Goal: Task Accomplishment & Management: Use online tool/utility

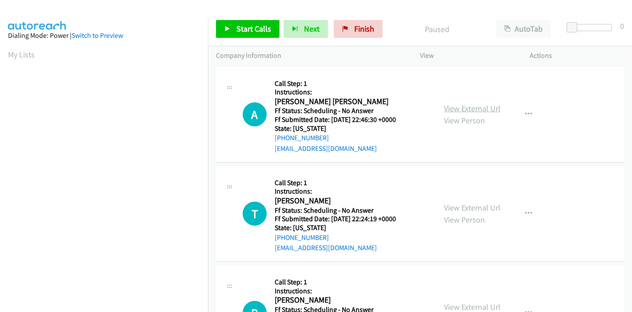
click at [463, 108] on link "View External Url" at bounding box center [472, 108] width 56 height 10
click at [471, 205] on link "View External Url" at bounding box center [472, 207] width 56 height 10
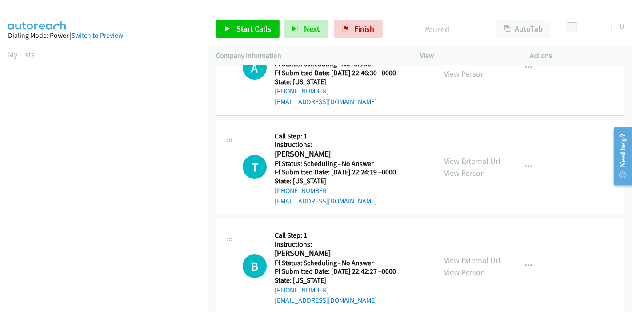
scroll to position [99, 0]
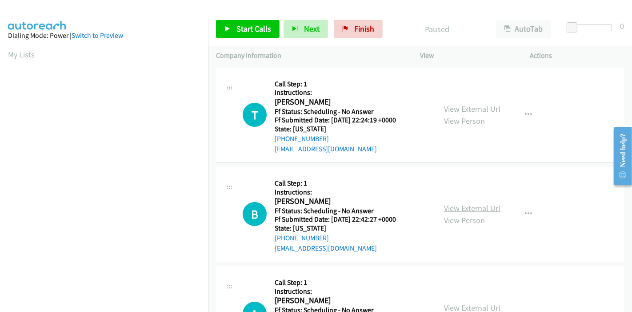
click at [481, 209] on link "View External Url" at bounding box center [472, 208] width 56 height 10
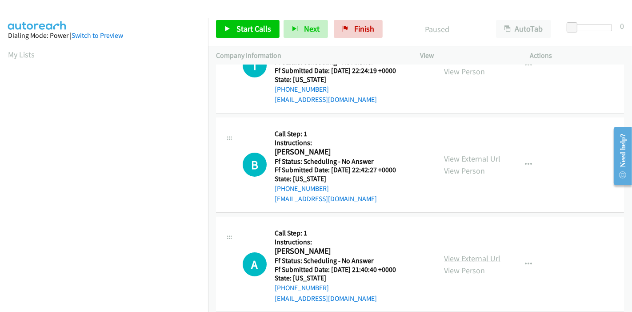
click at [455, 261] on link "View External Url" at bounding box center [472, 258] width 56 height 10
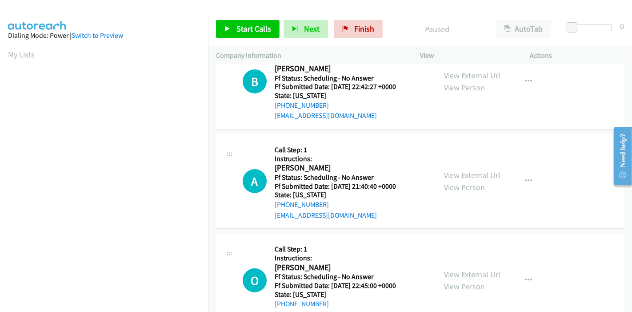
scroll to position [247, 0]
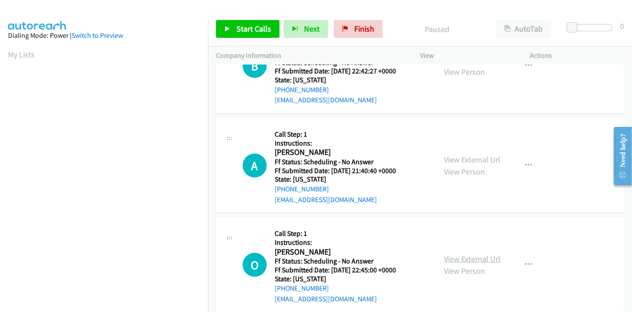
click at [457, 260] on link "View External Url" at bounding box center [472, 258] width 56 height 10
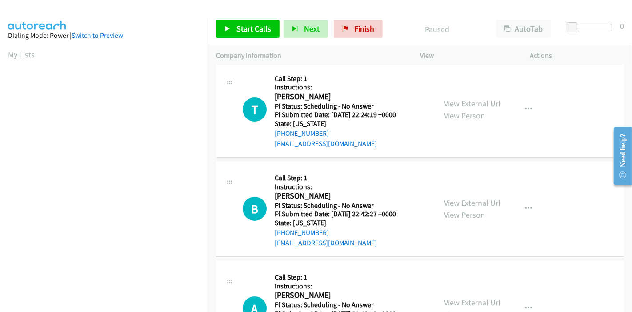
scroll to position [0, 0]
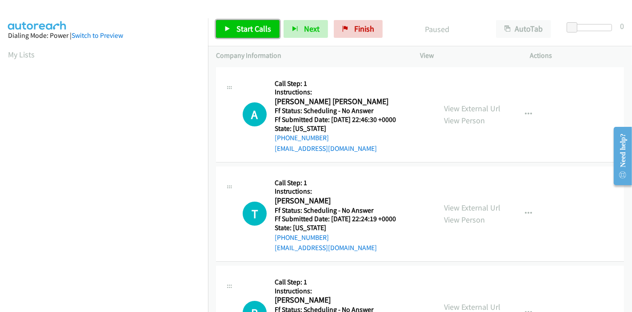
click at [238, 21] on link "Start Calls" at bounding box center [248, 29] width 64 height 18
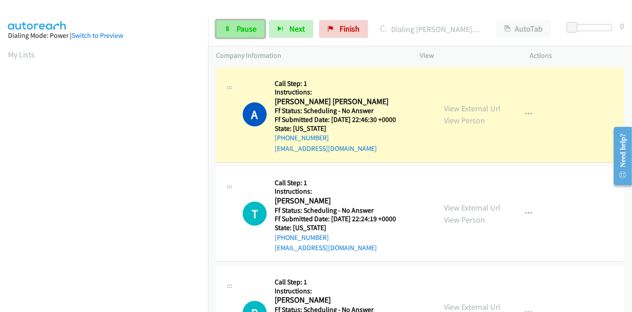
click at [239, 22] on link "Pause" at bounding box center [240, 29] width 49 height 18
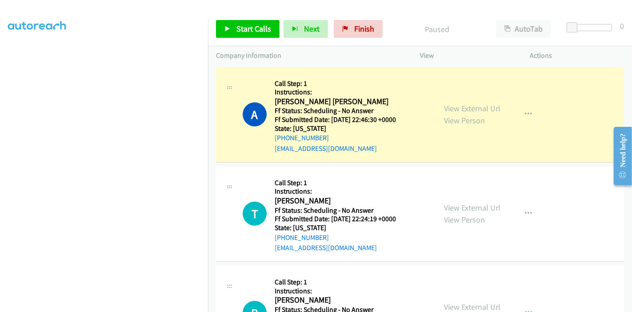
scroll to position [188, 0]
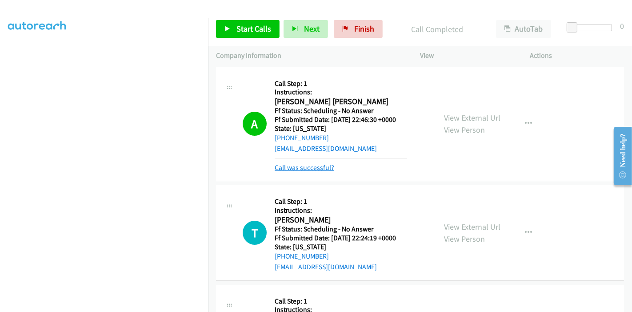
click at [297, 171] on link "Call was successful?" at bounding box center [305, 167] width 60 height 8
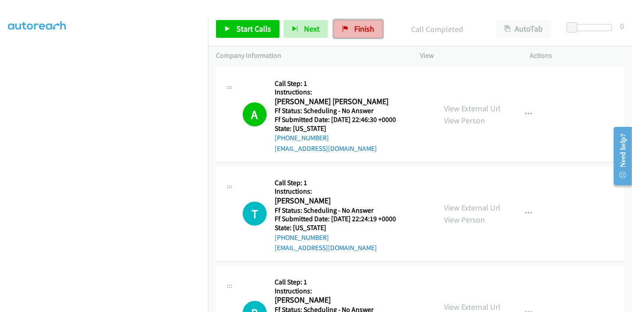
click at [369, 31] on span "Finish" at bounding box center [364, 29] width 20 height 10
click at [343, 29] on icon at bounding box center [345, 29] width 6 height 6
